Goal: Task Accomplishment & Management: Manage account settings

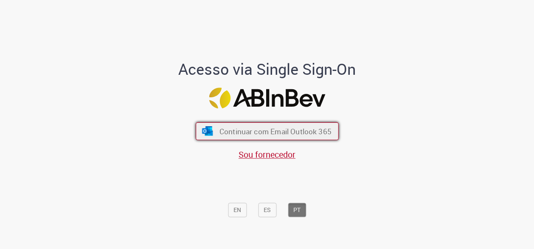
click at [273, 135] on span "Continuar com Email Outlook 365" at bounding box center [275, 131] width 112 height 10
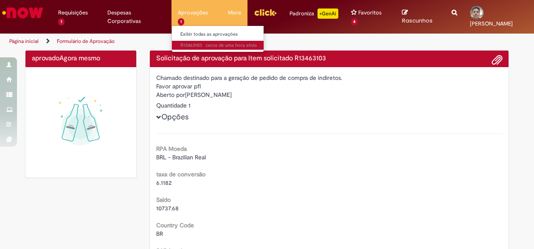
click at [181, 45] on span "cerca de uma hora atrás cerca de uma hora atrás R13463103" at bounding box center [218, 45] width 76 height 7
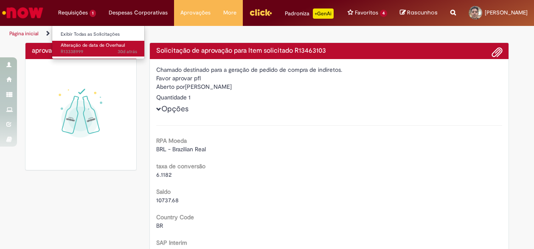
click at [74, 44] on span "Alteração de data de Overhaul" at bounding box center [93, 45] width 64 height 6
